Goal: Task Accomplishment & Management: Manage account settings

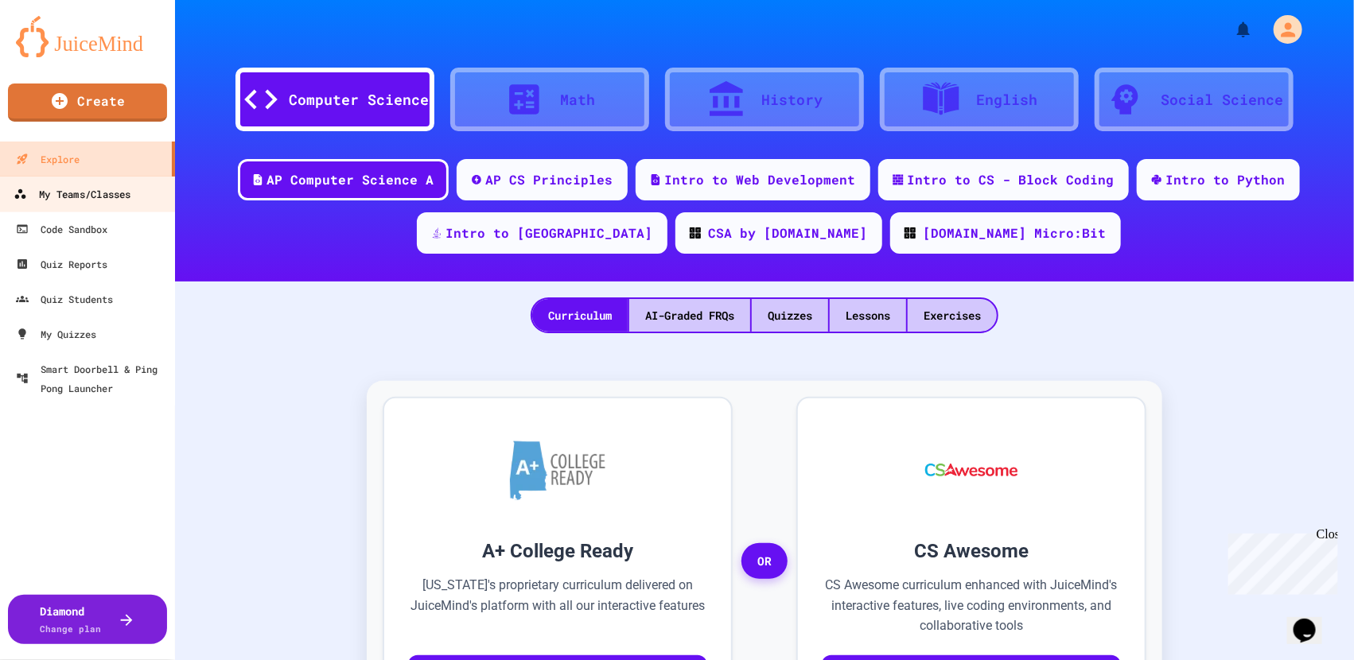
click at [126, 198] on div "My Teams/Classes" at bounding box center [72, 195] width 117 height 20
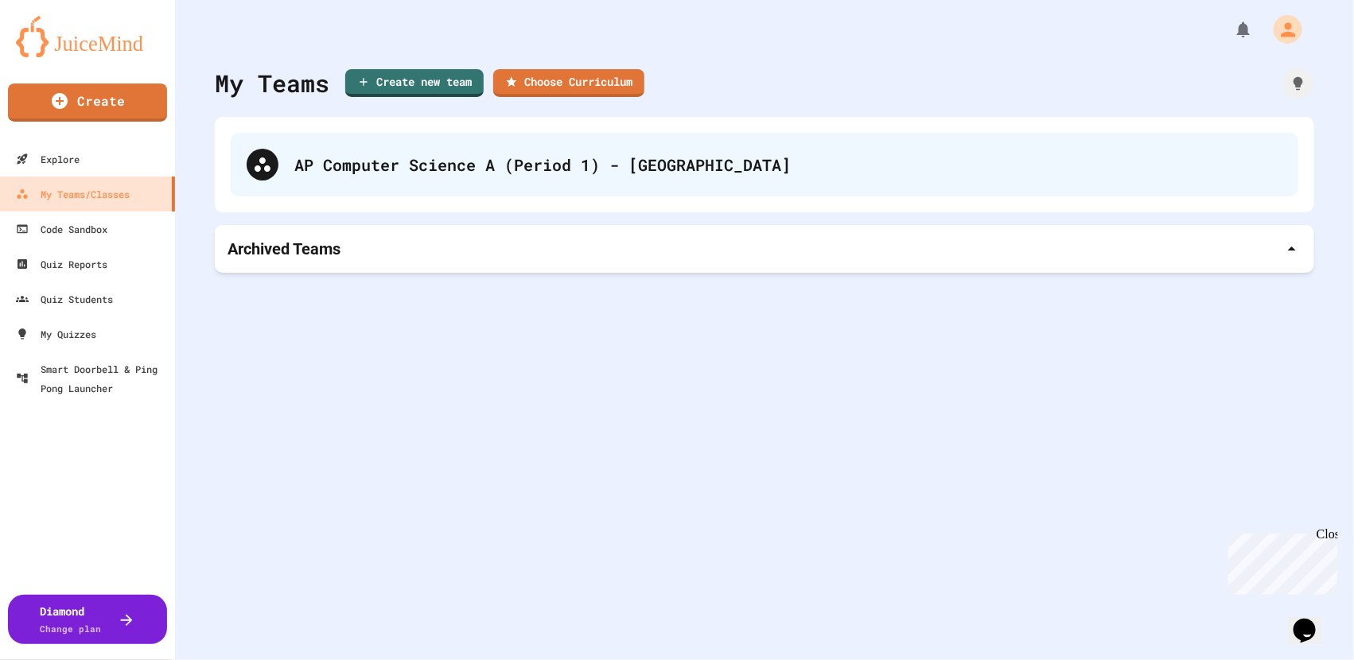
click at [1235, 157] on div "AP Computer Science A (Period 1) - [GEOGRAPHIC_DATA]" at bounding box center [788, 165] width 988 height 24
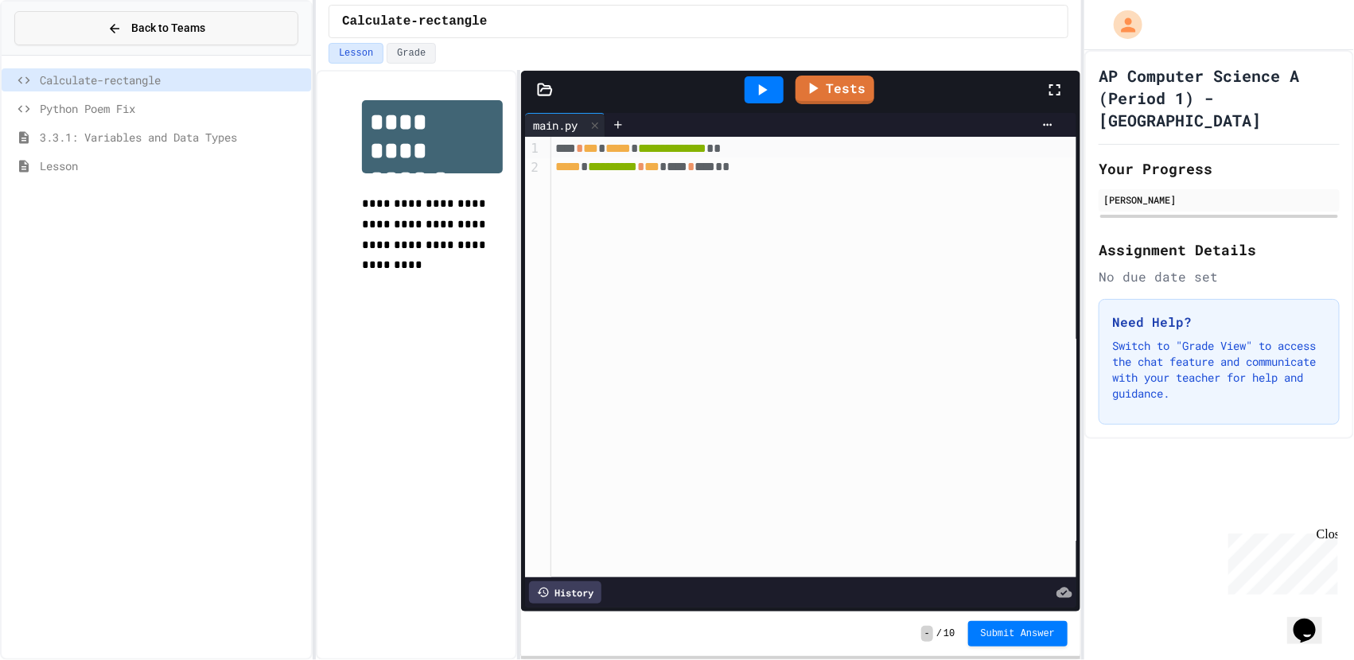
click at [122, 28] on icon at bounding box center [114, 28] width 14 height 14
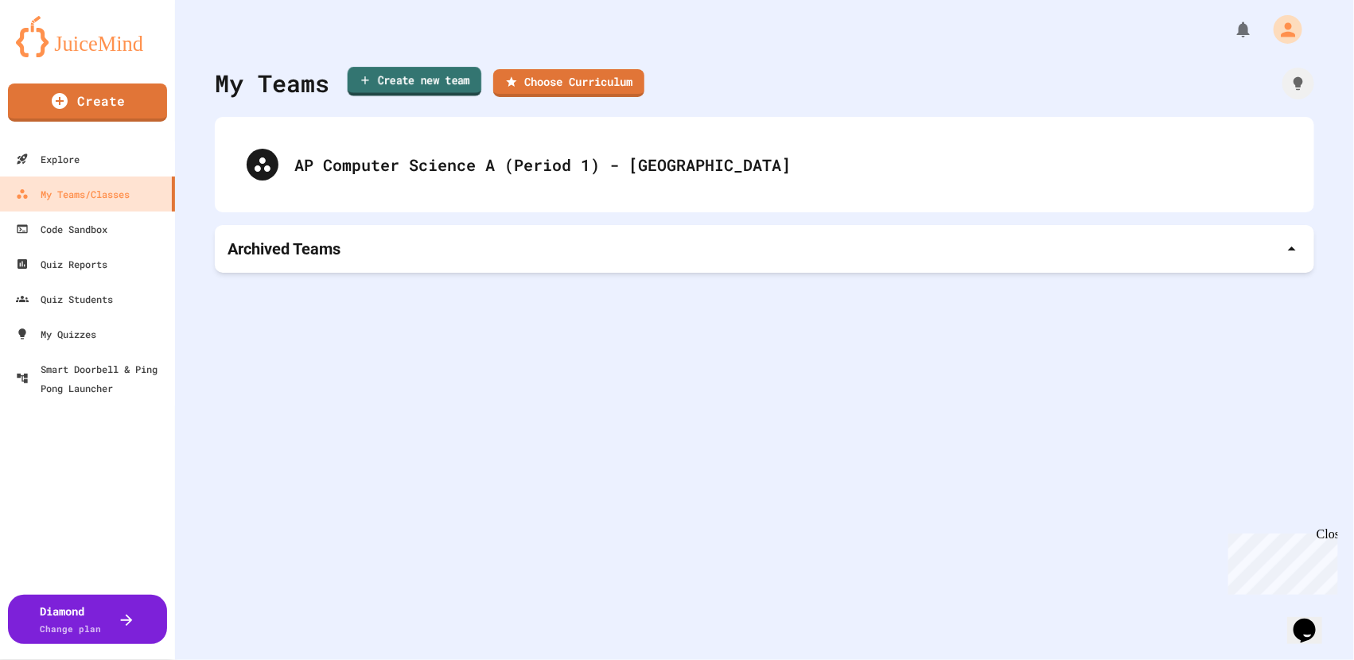
click at [440, 88] on link "Create new team" at bounding box center [415, 81] width 134 height 29
type input "**********"
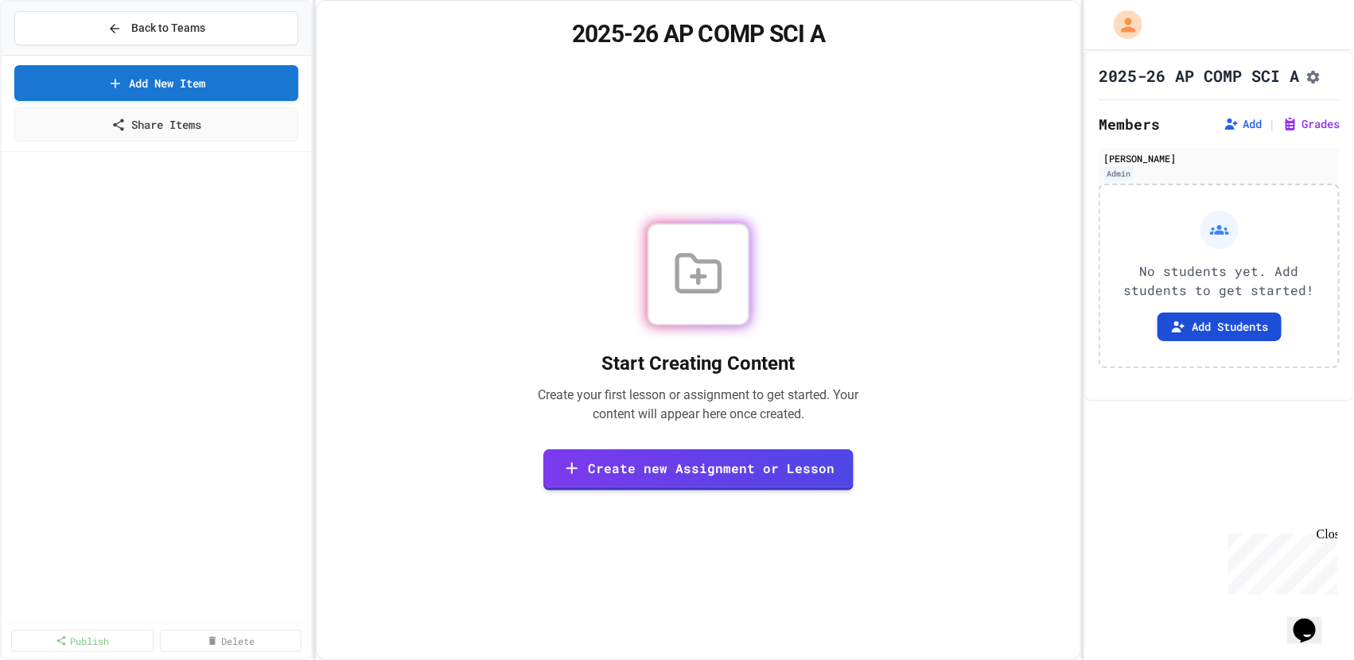
click at [1187, 341] on button "Add Students" at bounding box center [1219, 327] width 124 height 29
